Goal: Browse casually: Explore the website without a specific task or goal

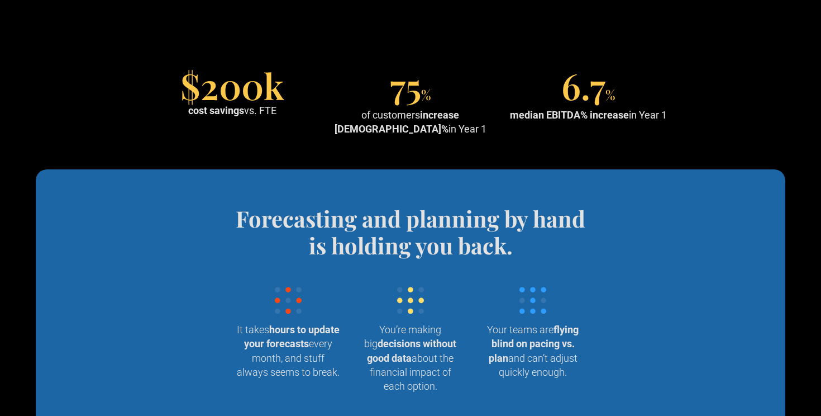
scroll to position [1010, 0]
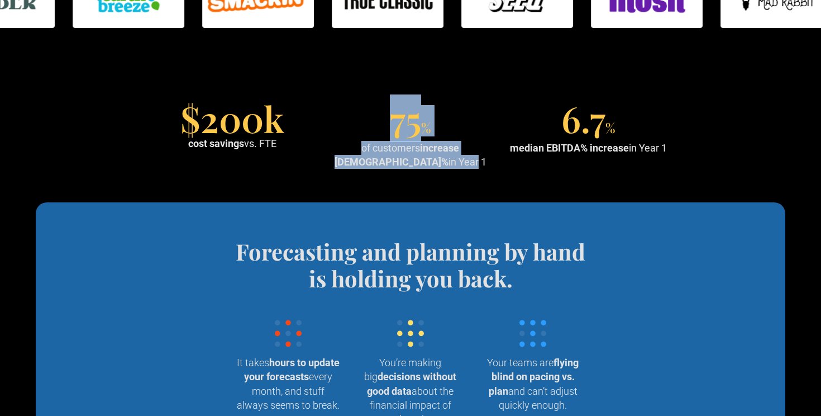
drag, startPoint x: 389, startPoint y: 133, endPoint x: 411, endPoint y: 163, distance: 37.5
click at [411, 163] on div "75 % of customers increase EBITDA% in Year 1" at bounding box center [410, 137] width 169 height 64
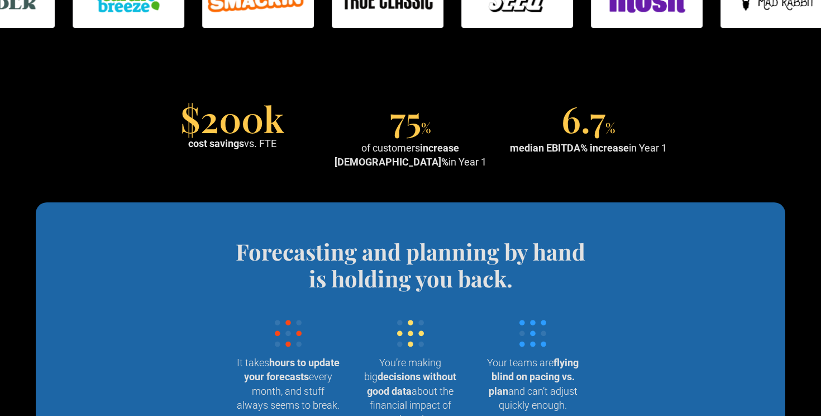
click at [577, 154] on div "median EBITDA% increase in Year 1" at bounding box center [588, 148] width 157 height 14
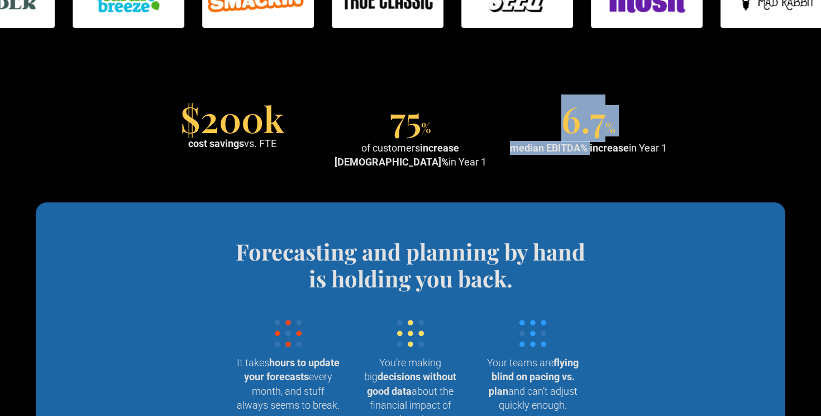
drag, startPoint x: 588, startPoint y: 149, endPoint x: 564, endPoint y: 124, distance: 34.8
click at [564, 124] on div "6.7 % median EBITDA% increase in Year 1" at bounding box center [588, 130] width 169 height 50
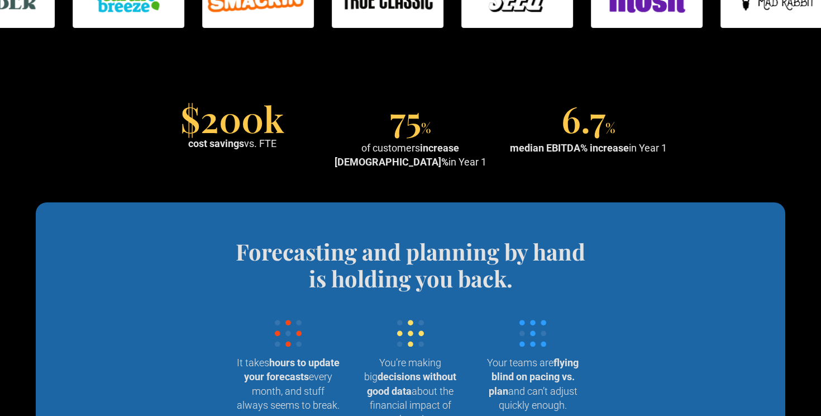
click at [563, 128] on span "6.7" at bounding box center [583, 117] width 44 height 47
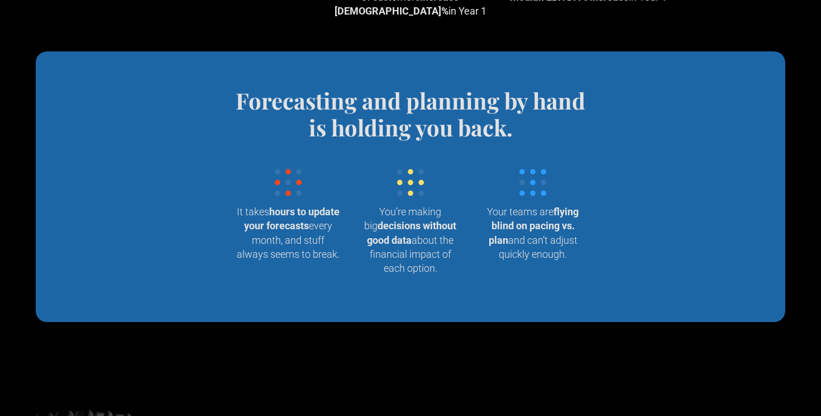
scroll to position [1147, 0]
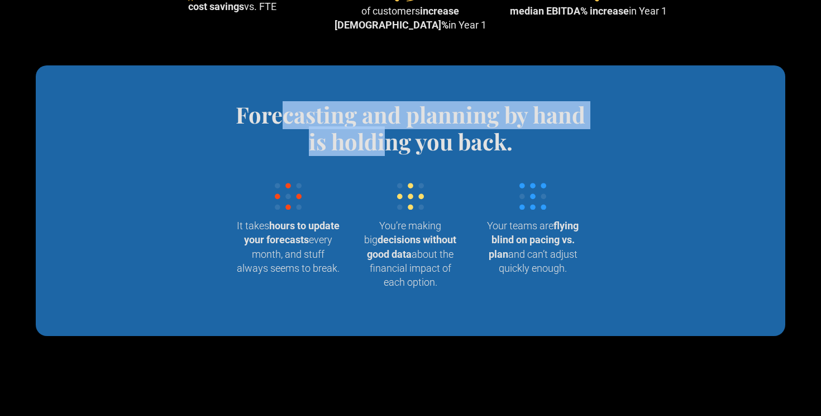
drag, startPoint x: 283, startPoint y: 122, endPoint x: 387, endPoint y: 144, distance: 106.0
click at [387, 144] on h4 "Forecasting and planning by hand is holding you back." at bounding box center [411, 128] width 368 height 54
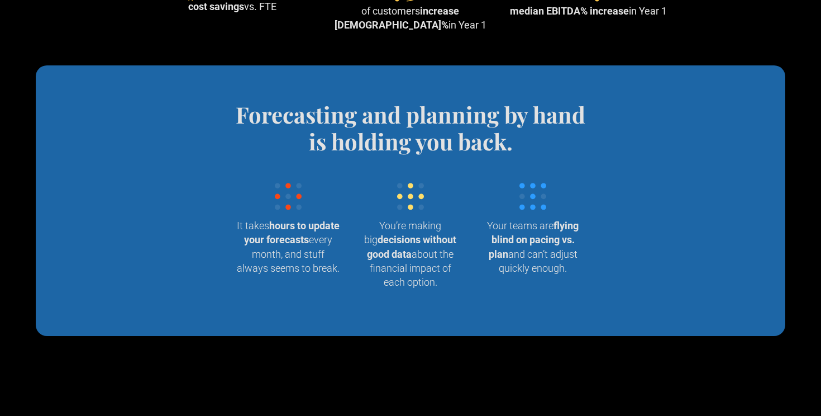
click at [387, 145] on h4 "Forecasting and planning by hand is holding you back." at bounding box center [411, 128] width 368 height 54
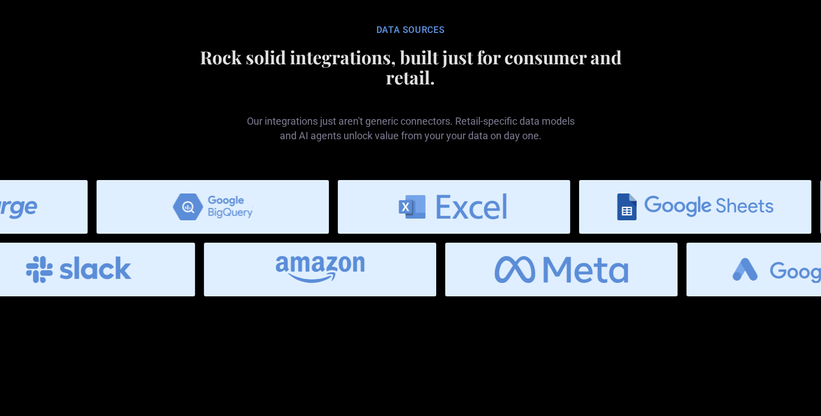
scroll to position [4814, 0]
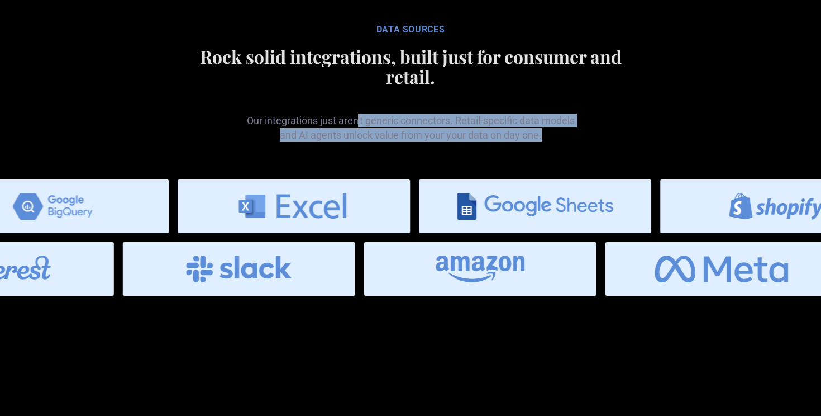
drag, startPoint x: 356, startPoint y: 184, endPoint x: 435, endPoint y: 201, distance: 80.6
click at [435, 156] on div "Data SOURCES Rock solid integrations, built just for consumer and retail. Our i…" at bounding box center [411, 85] width 466 height 141
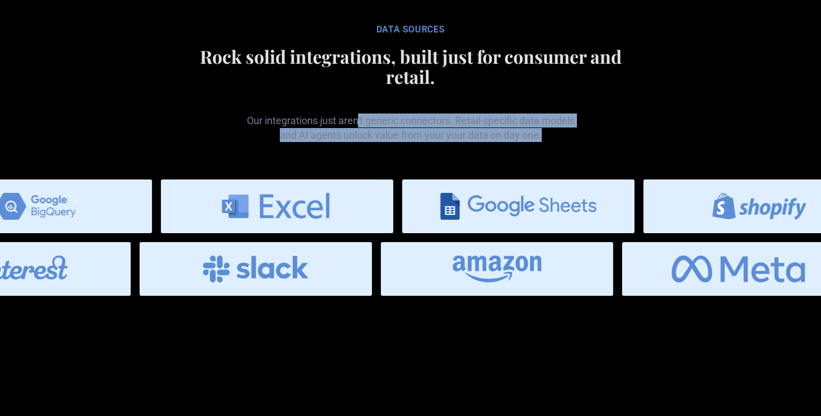
click at [435, 156] on div "Data SOURCES Rock solid integrations, built just for consumer and retail. Our i…" at bounding box center [411, 85] width 466 height 141
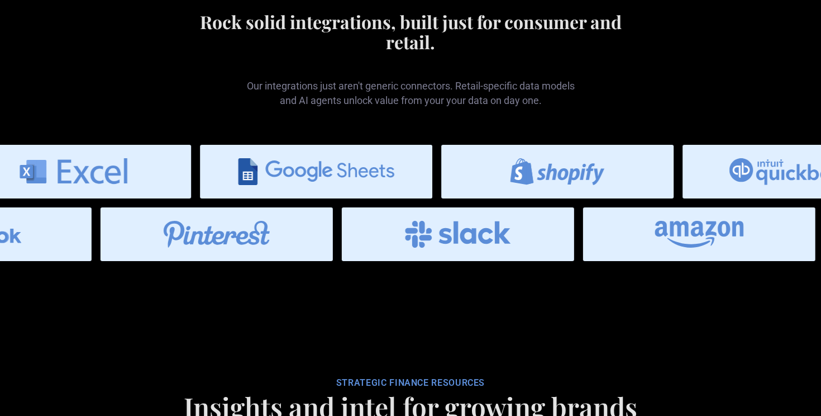
scroll to position [4856, 0]
